Goal: Information Seeking & Learning: Learn about a topic

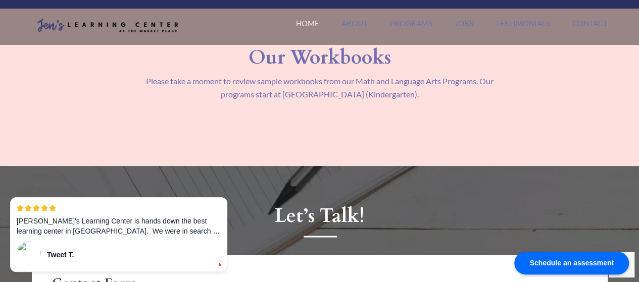
scroll to position [1098, 0]
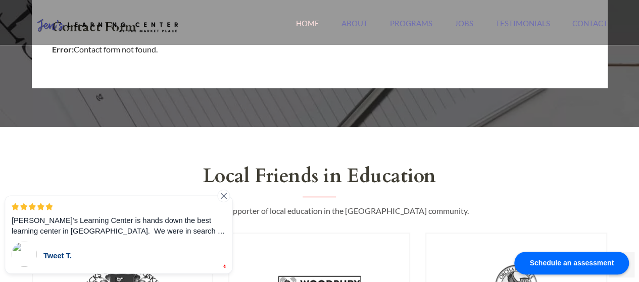
click at [222, 202] on div at bounding box center [223, 196] width 13 height 13
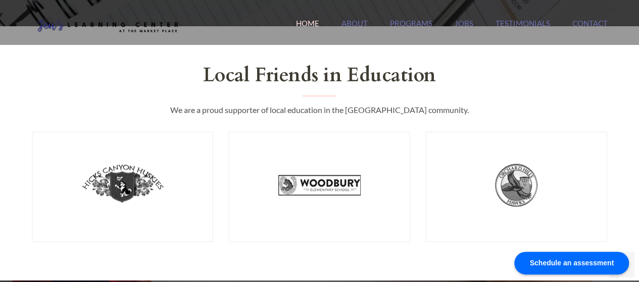
scroll to position [1421, 0]
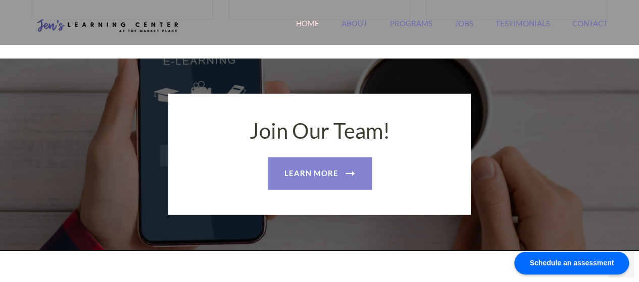
click at [289, 188] on link "Learn More" at bounding box center [320, 174] width 104 height 32
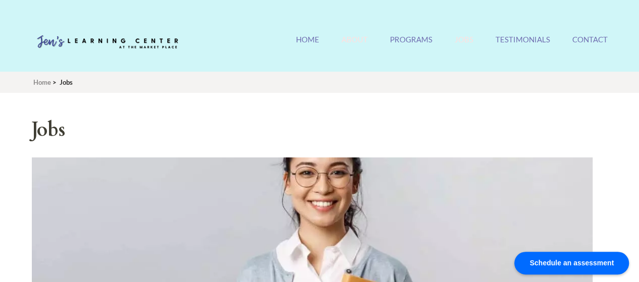
click at [356, 37] on link "About" at bounding box center [355, 46] width 26 height 22
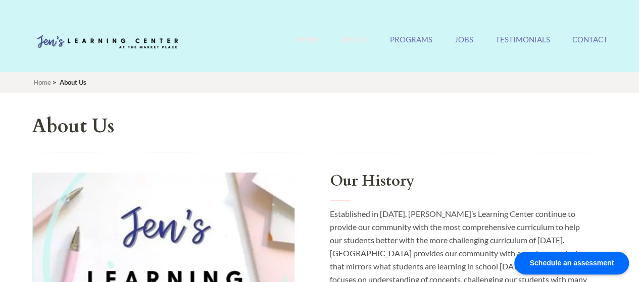
click at [306, 36] on link "Home" at bounding box center [307, 46] width 23 height 22
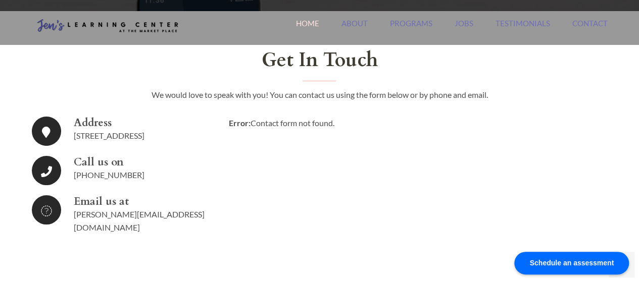
scroll to position [1660, 0]
click at [419, 18] on div "Jen's Learning Center Orange County's #1 Rated Tutoring Center Home About Progr…" at bounding box center [319, 28] width 591 height 34
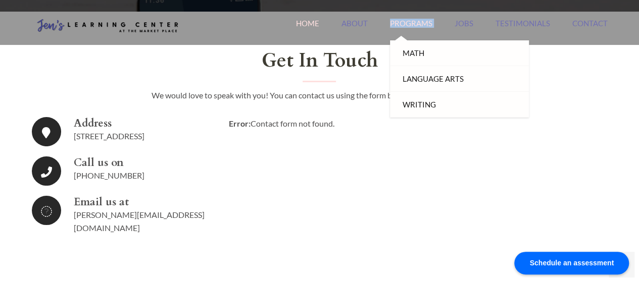
click at [418, 21] on link "Programs" at bounding box center [411, 30] width 42 height 22
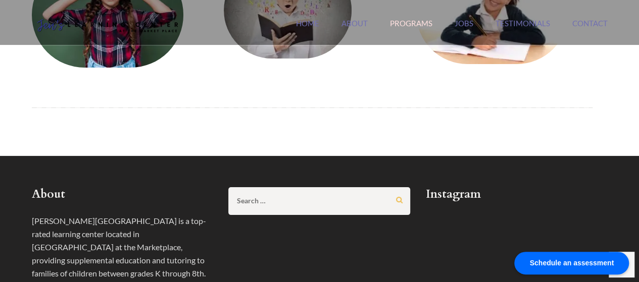
scroll to position [152, 0]
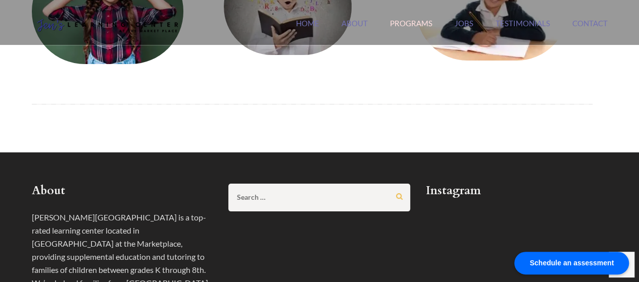
click at [113, 48] on img at bounding box center [108, 12] width 152 height 106
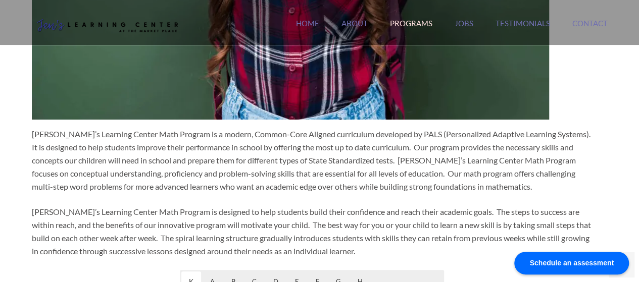
scroll to position [357, 0]
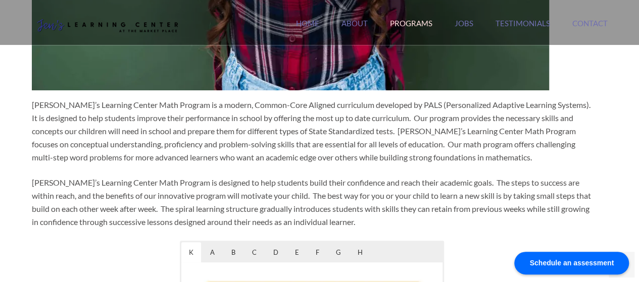
click at [160, 136] on p "Jen’s Learning Center Math Program is a modern, Common-Core Aligned curriculum …" at bounding box center [312, 132] width 561 height 66
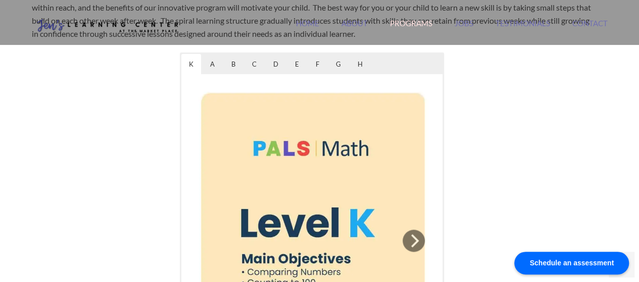
scroll to position [518, 0]
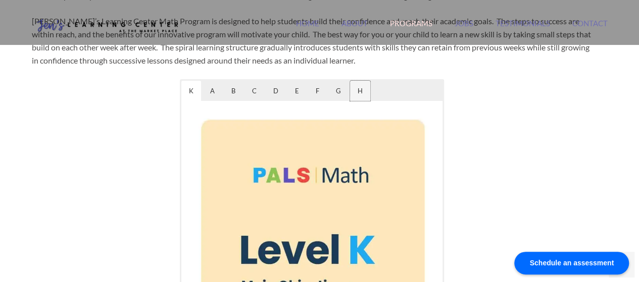
click at [362, 90] on span "H" at bounding box center [360, 91] width 20 height 20
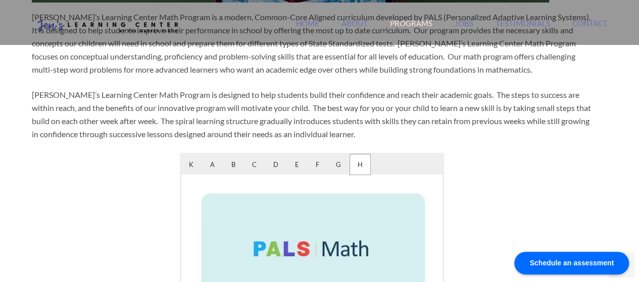
scroll to position [212, 0]
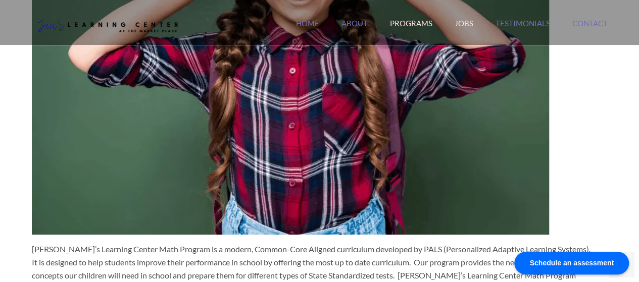
click at [472, 23] on link "Jobs" at bounding box center [464, 30] width 19 height 22
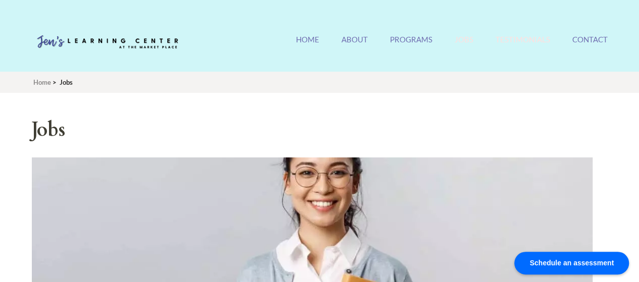
click at [523, 43] on link "Testimonials" at bounding box center [523, 46] width 55 height 22
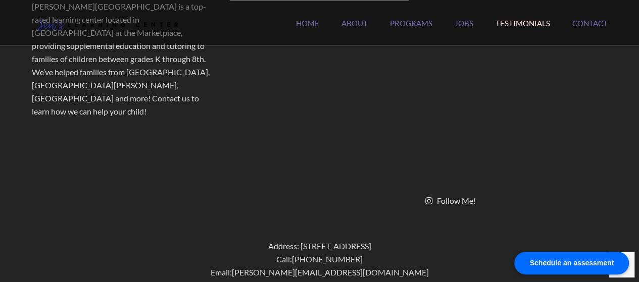
scroll to position [1058, 0]
